Goal: Information Seeking & Learning: Learn about a topic

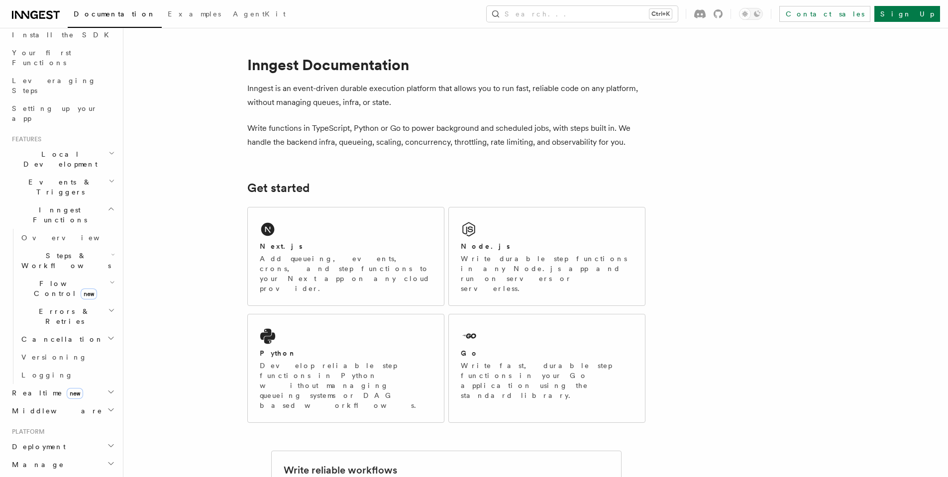
scroll to position [269, 0]
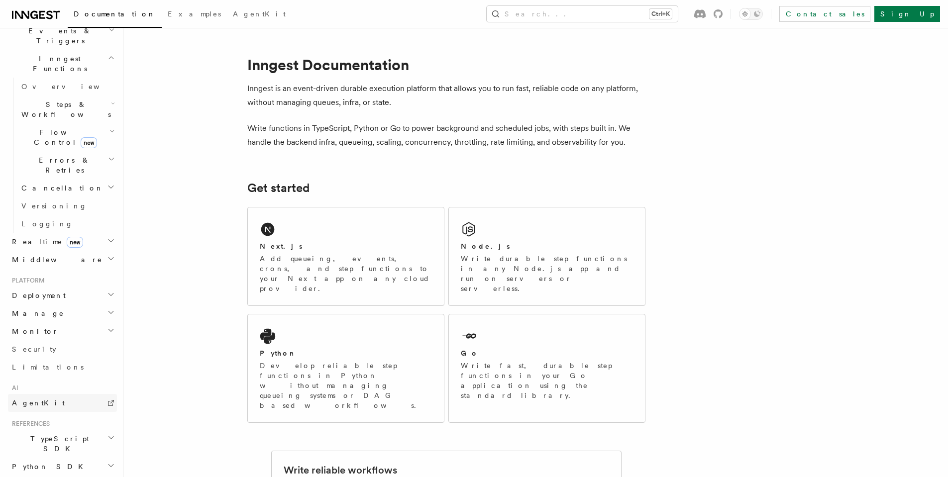
click at [42, 394] on link "AgentKit" at bounding box center [62, 403] width 109 height 18
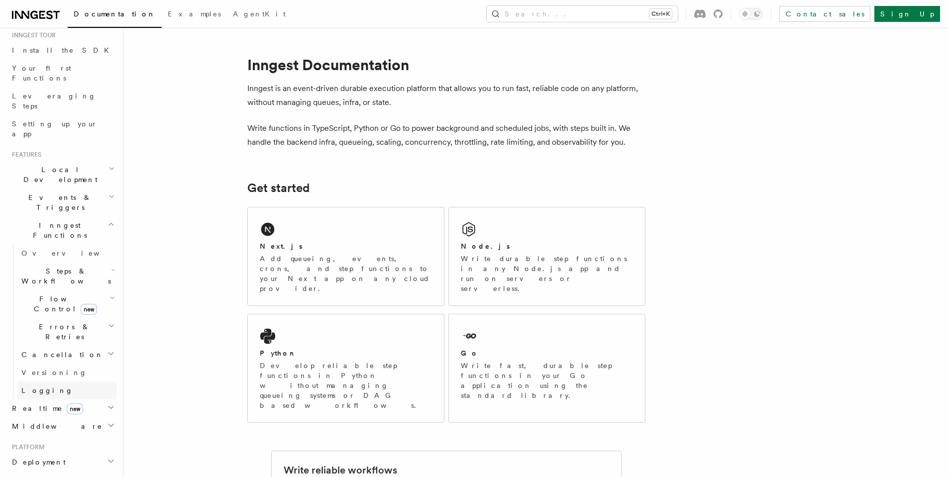
scroll to position [90, 0]
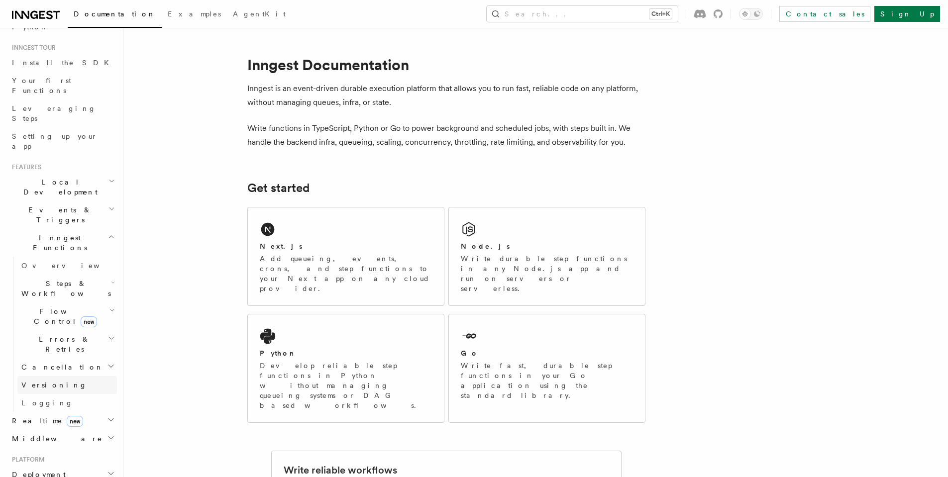
click at [52, 376] on link "Versioning" at bounding box center [67, 385] width 100 height 18
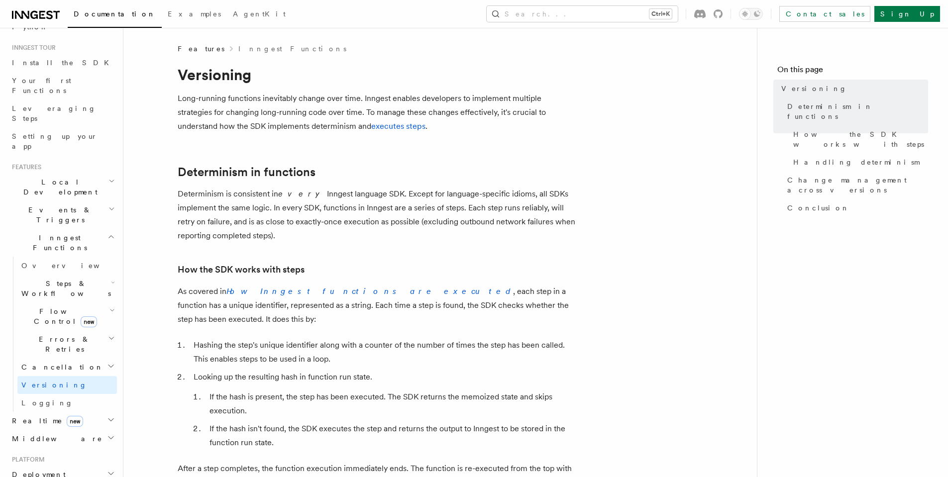
click at [52, 358] on h2 "Cancellation" at bounding box center [67, 367] width 100 height 18
click at [57, 399] on span "Cancel on timeouts" at bounding box center [63, 408] width 65 height 18
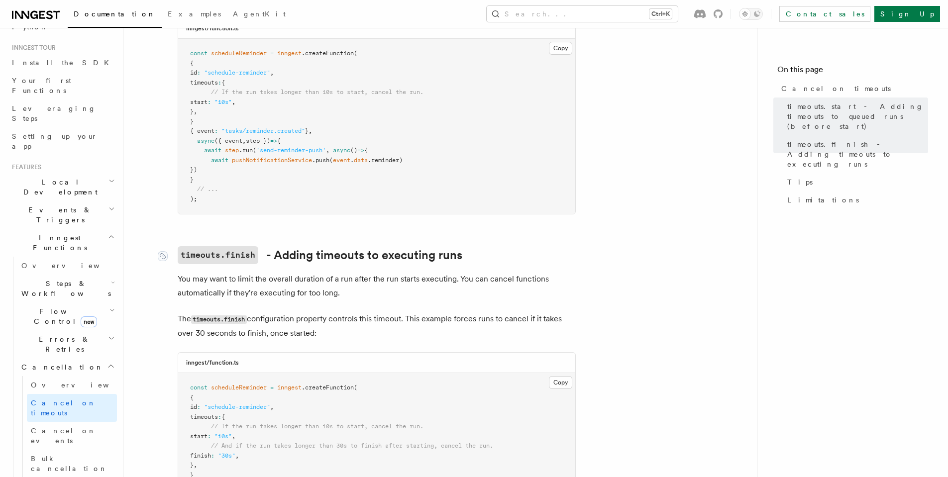
scroll to position [269, 0]
